Goal: Find specific page/section: Find specific page/section

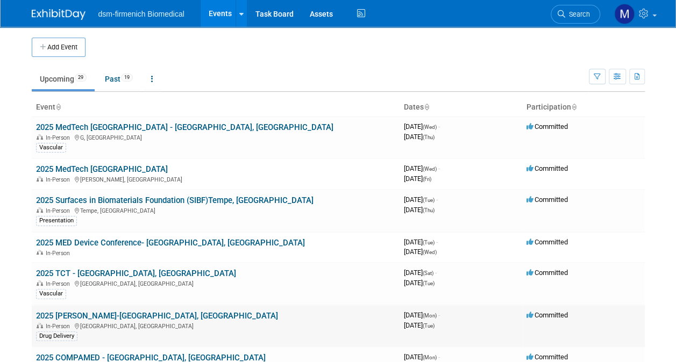
click at [62, 316] on link "2025 [PERSON_NAME]-[GEOGRAPHIC_DATA], [GEOGRAPHIC_DATA]" at bounding box center [157, 316] width 242 height 10
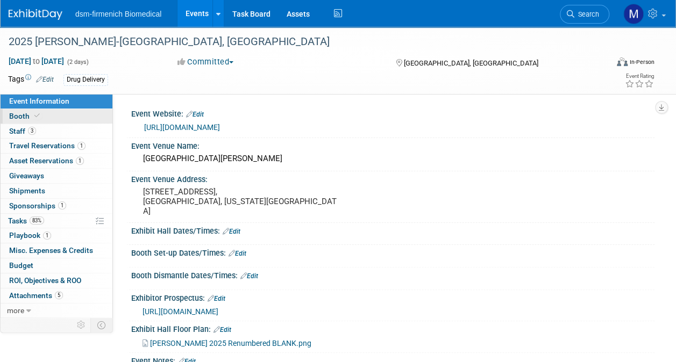
click at [12, 109] on link "Booth" at bounding box center [57, 116] width 112 height 15
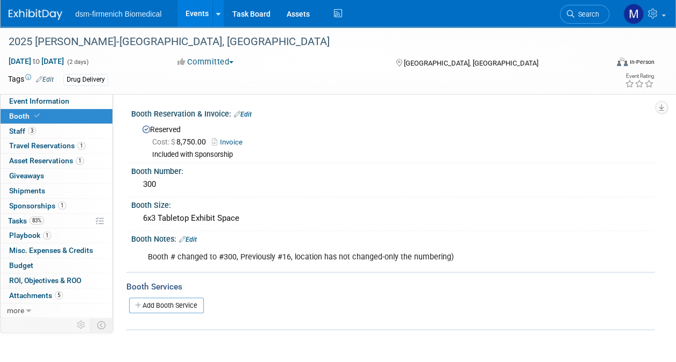
click at [231, 140] on link "Invoice" at bounding box center [230, 142] width 36 height 8
click at [18, 99] on span "Event Information" at bounding box center [39, 101] width 60 height 9
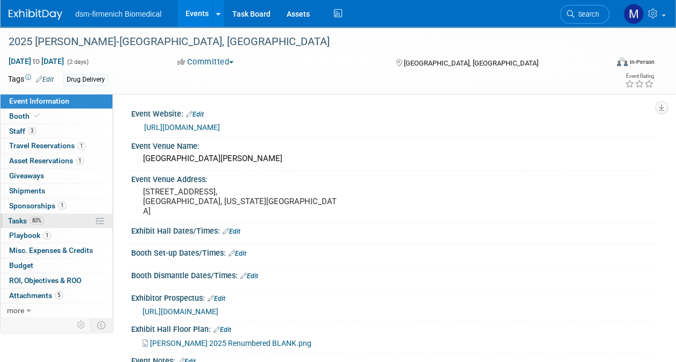
click at [16, 219] on span "Tasks 83%" at bounding box center [26, 221] width 36 height 9
